Goal: Task Accomplishment & Management: Use online tool/utility

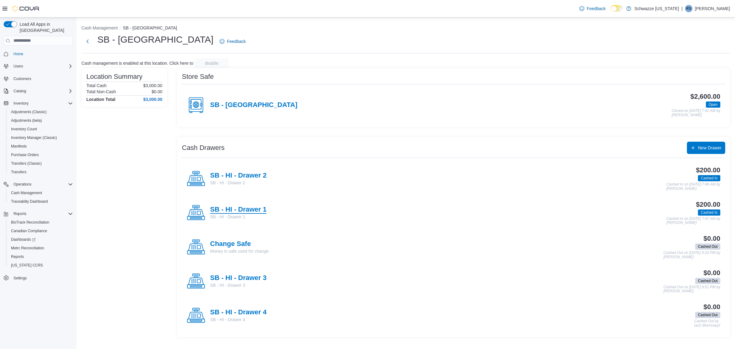
click at [251, 208] on h4 "SB - HI - Drawer 1" at bounding box center [238, 210] width 56 height 8
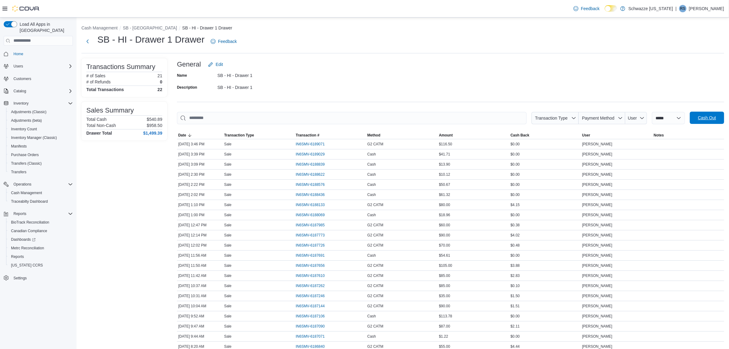
click at [714, 119] on span "Cash Out" at bounding box center [707, 118] width 18 height 6
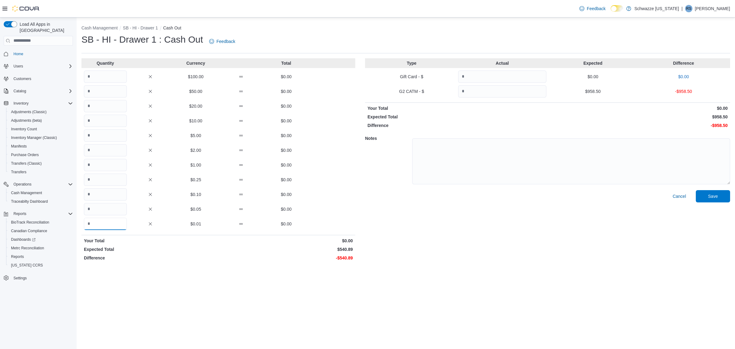
click at [112, 221] on input "Quantity" at bounding box center [105, 223] width 43 height 12
type input "****"
click at [105, 138] on input "Quantity" at bounding box center [105, 135] width 43 height 12
click at [103, 165] on input "Quantity" at bounding box center [105, 165] width 43 height 12
type input "**"
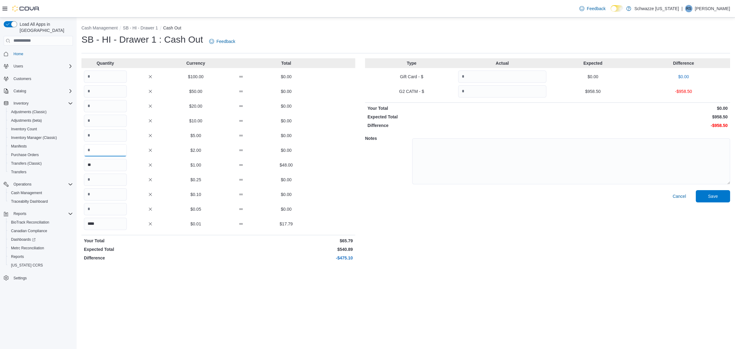
click at [105, 154] on input "Quantity" at bounding box center [105, 150] width 43 height 12
click at [108, 139] on input "Quantity" at bounding box center [105, 135] width 43 height 12
type input "**"
click at [108, 119] on input "Quantity" at bounding box center [105, 121] width 43 height 12
type input "*"
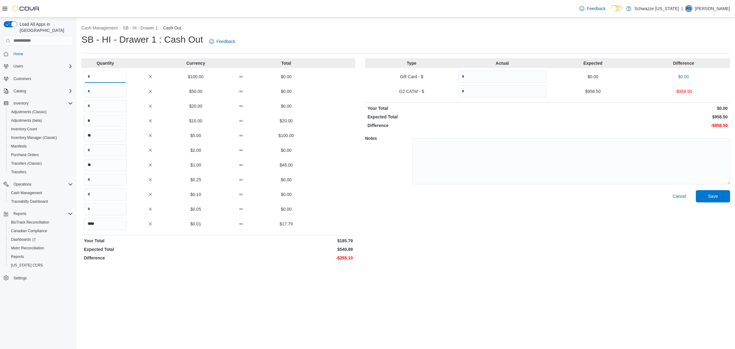
click at [104, 80] on input "Quantity" at bounding box center [105, 76] width 43 height 12
type input "*"
click at [94, 107] on input "Quantity" at bounding box center [105, 106] width 43 height 12
type input "**"
click at [230, 292] on div "Cash Management SB - HI - Drawer 1 Cash Out SB - HI - Drawer 1 : Cash Out Feedb…" at bounding box center [406, 182] width 658 height 331
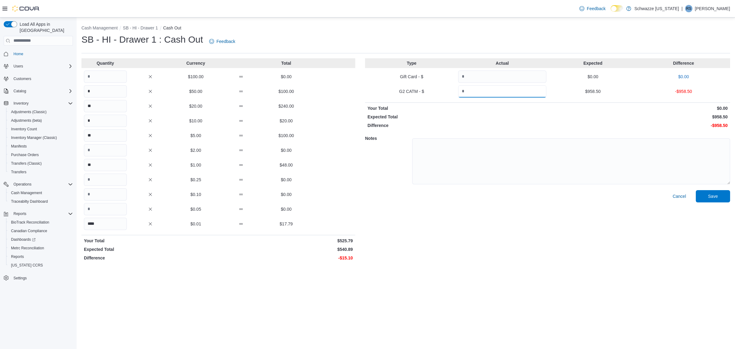
click at [491, 93] on input "Quantity" at bounding box center [502, 91] width 88 height 12
type input "*****"
click at [523, 116] on p "Expected Total" at bounding box center [457, 117] width 179 height 6
click at [493, 157] on textarea at bounding box center [571, 161] width 318 height 46
click at [722, 193] on span "Save" at bounding box center [713, 196] width 27 height 12
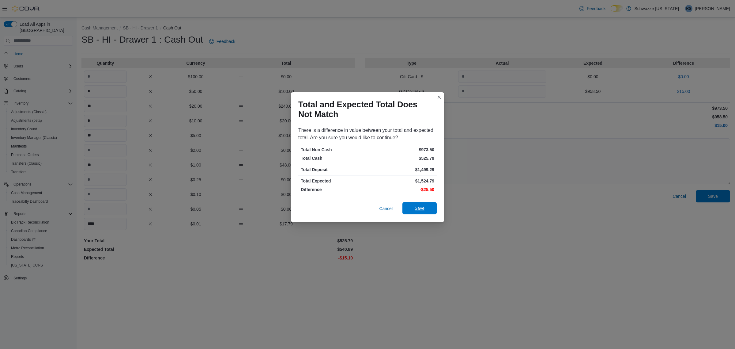
click at [420, 209] on span "Save" at bounding box center [420, 208] width 10 height 6
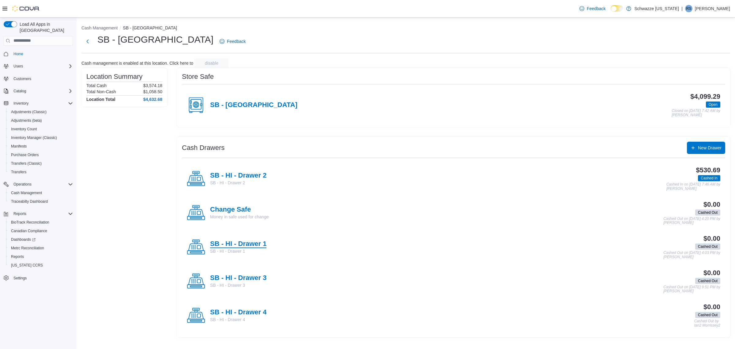
click at [248, 244] on h4 "SB - HI - Drawer 1" at bounding box center [238, 244] width 56 height 8
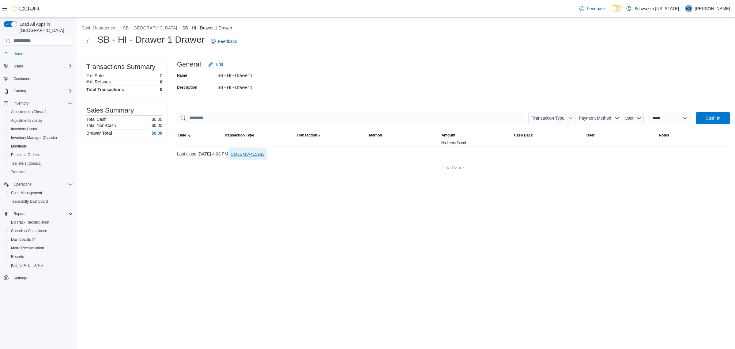
click at [262, 156] on span "CM6SMV-415983" at bounding box center [248, 154] width 34 height 6
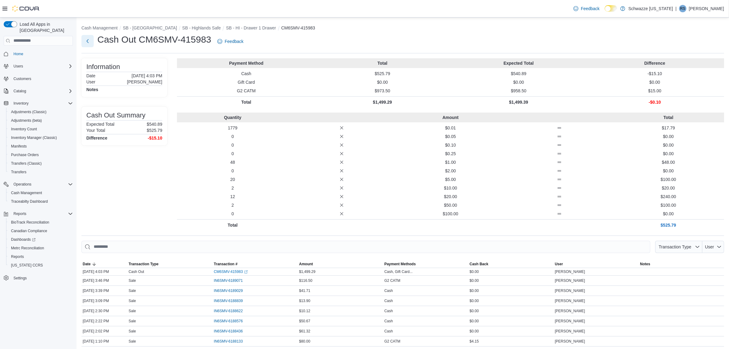
click at [87, 41] on button "Next" at bounding box center [87, 41] width 12 height 12
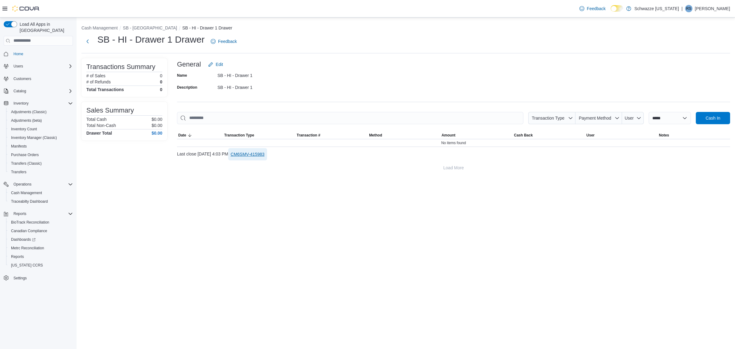
click at [265, 157] on span "CM6SMV-415983" at bounding box center [248, 154] width 34 height 12
